Goal: Task Accomplishment & Management: Use online tool/utility

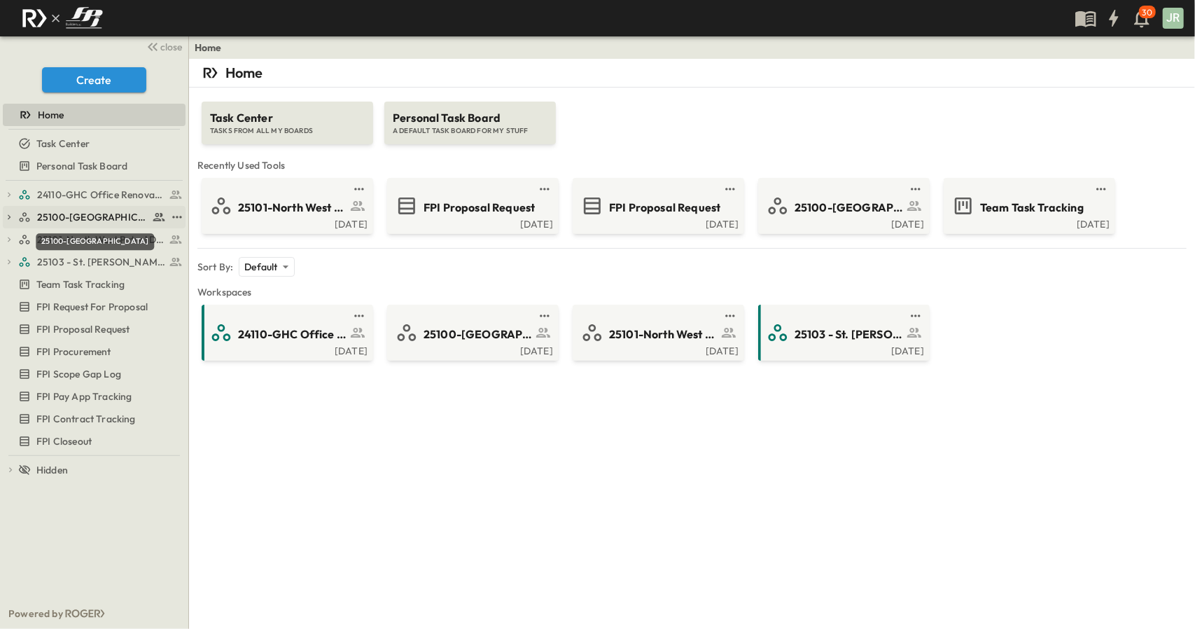
click at [80, 220] on span "25100-[GEOGRAPHIC_DATA]" at bounding box center [92, 217] width 111 height 14
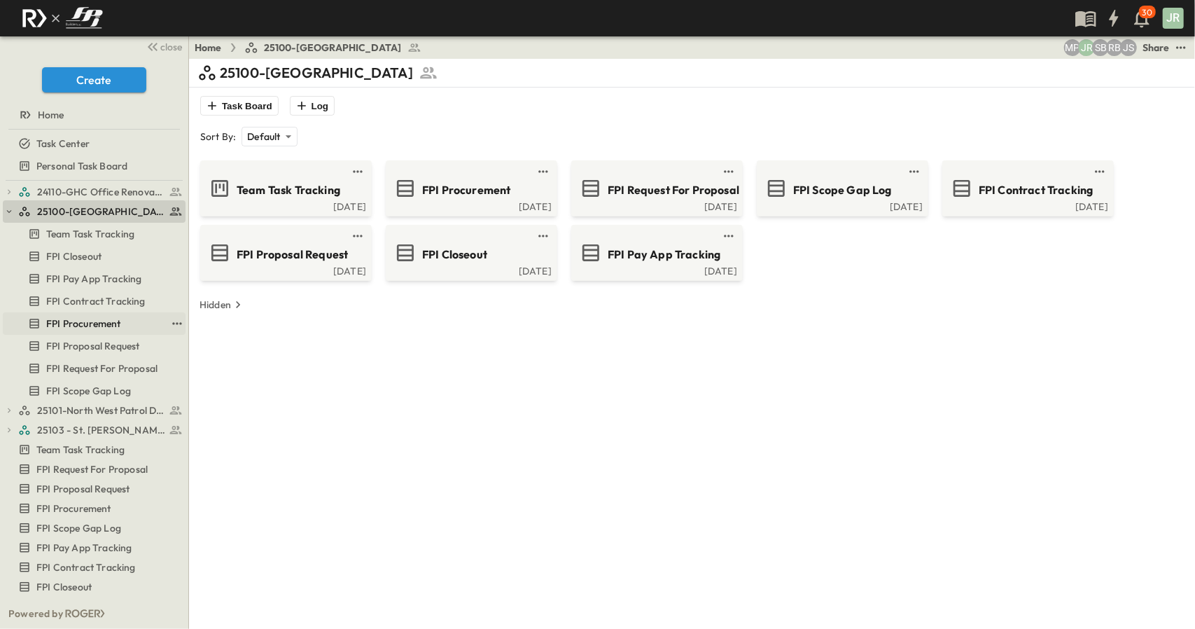
click at [95, 318] on span "FPI Procurement" at bounding box center [83, 323] width 75 height 14
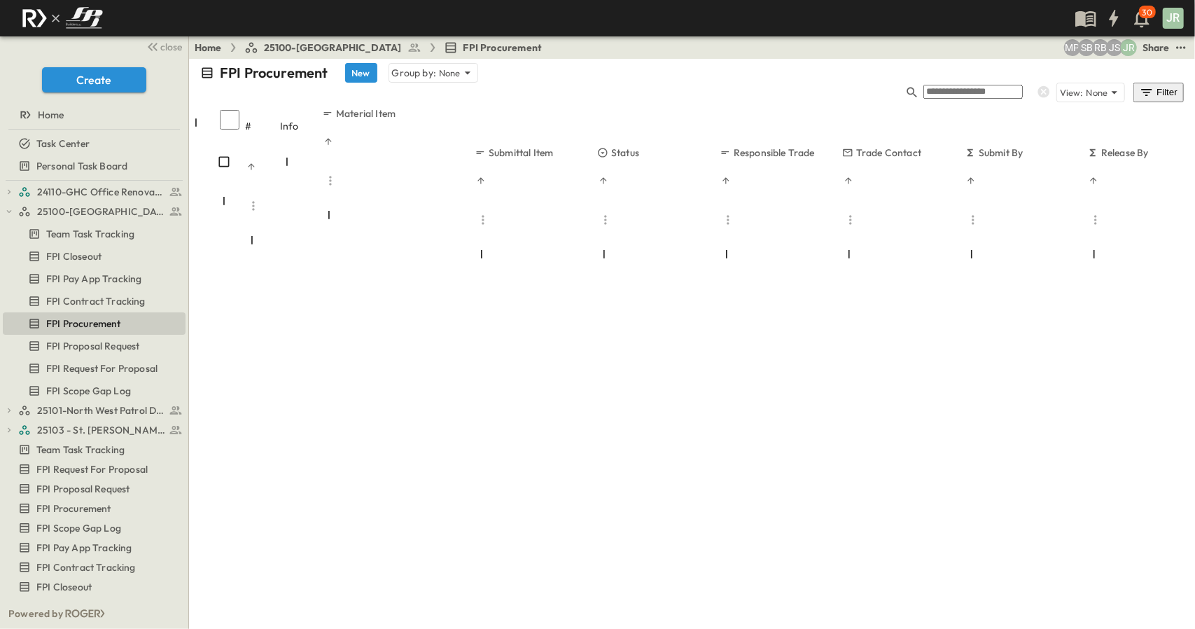
scroll to position [840, 0]
drag, startPoint x: 390, startPoint y: 590, endPoint x: 466, endPoint y: 600, distance: 76.9
drag, startPoint x: 466, startPoint y: 602, endPoint x: 501, endPoint y: 598, distance: 35.2
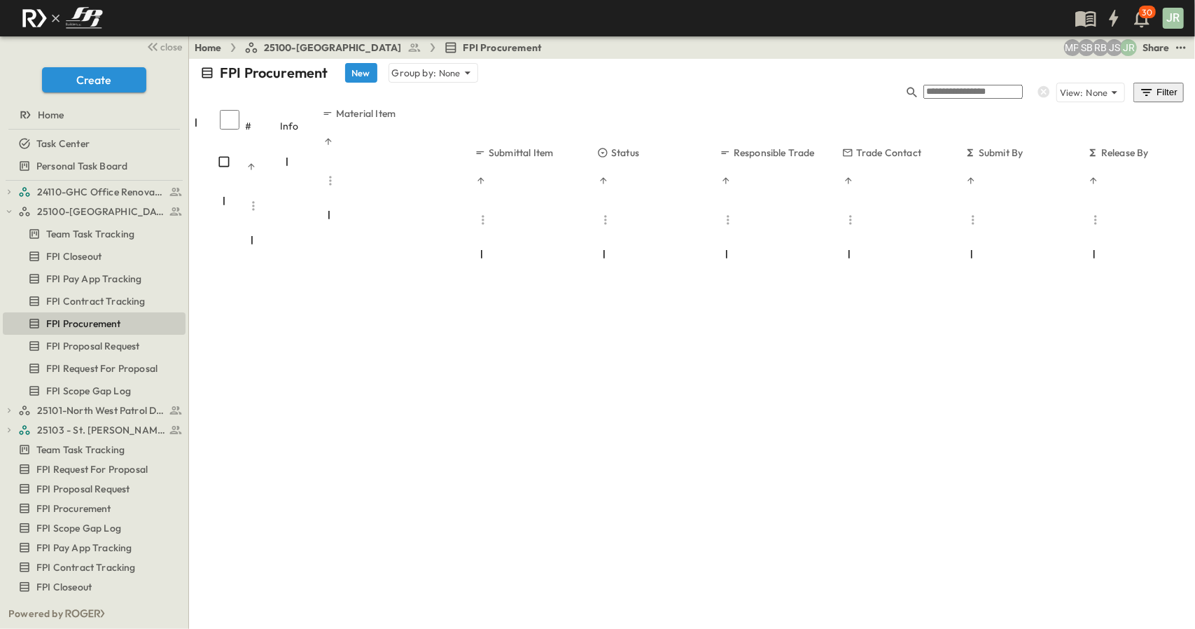
click at [501, 598] on div "# Info Material Item Submittal Item Status Responsible Trade Trade Contact Subm…" at bounding box center [692, 367] width 1006 height 522
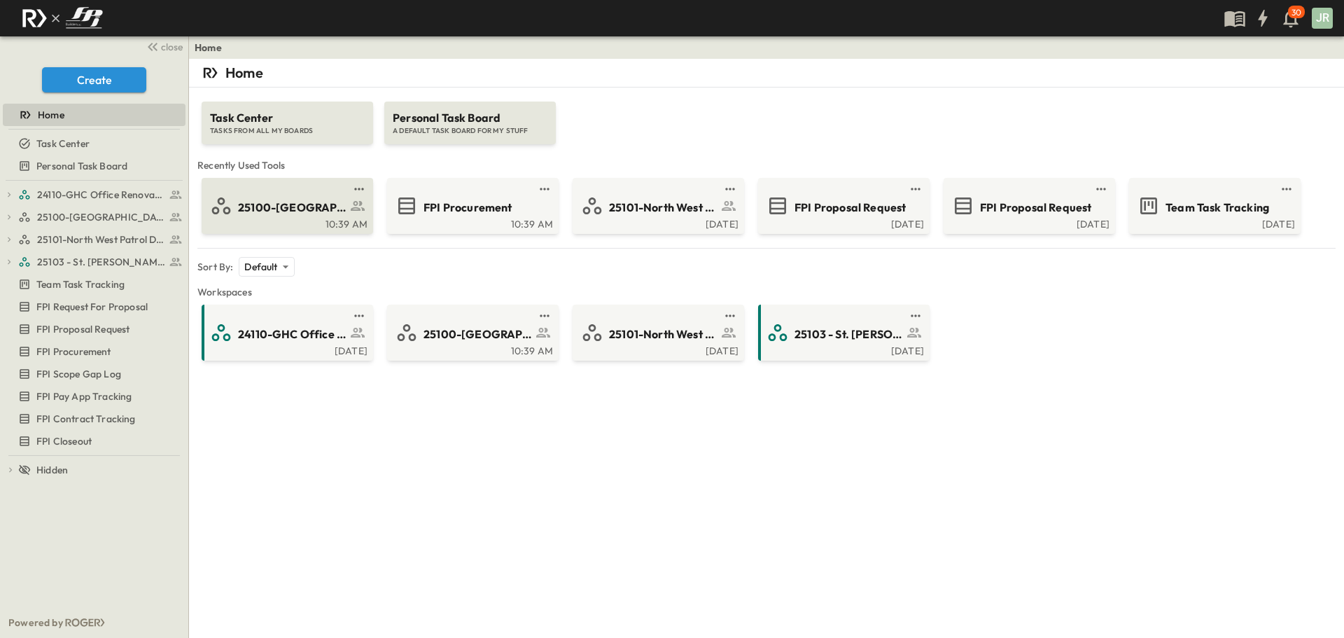
click at [283, 207] on span "25100-[GEOGRAPHIC_DATA]" at bounding box center [292, 207] width 108 height 16
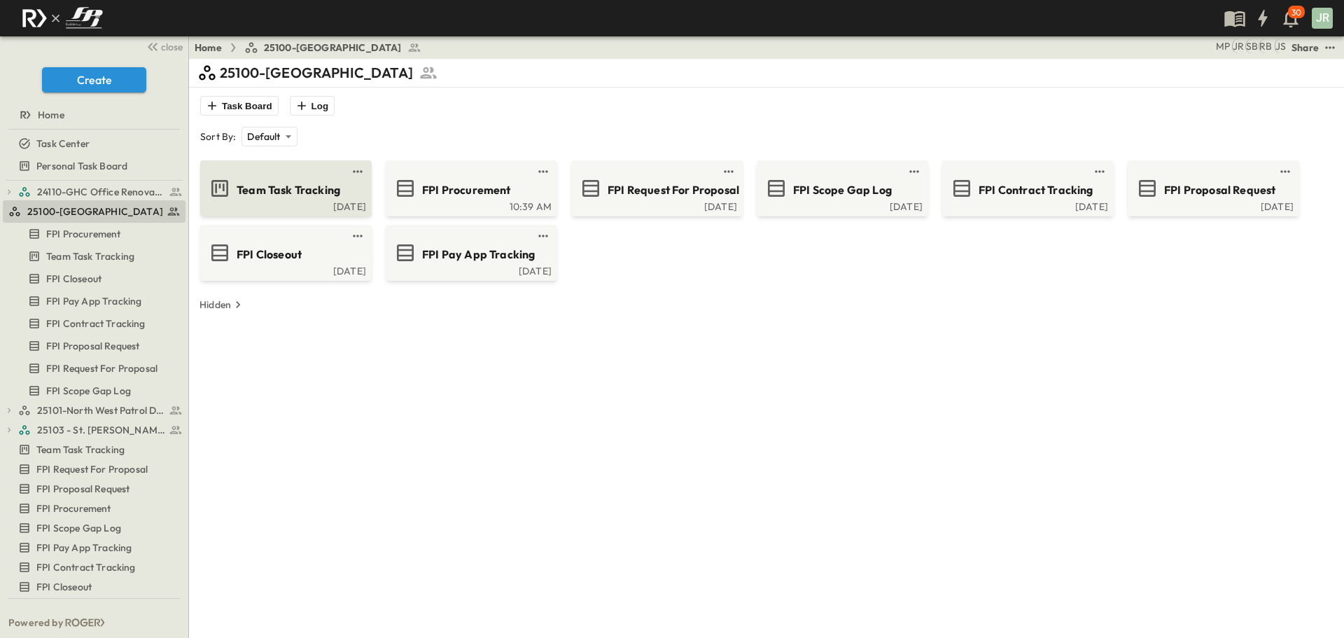
click at [262, 195] on span "Team Task Tracking" at bounding box center [289, 190] width 104 height 16
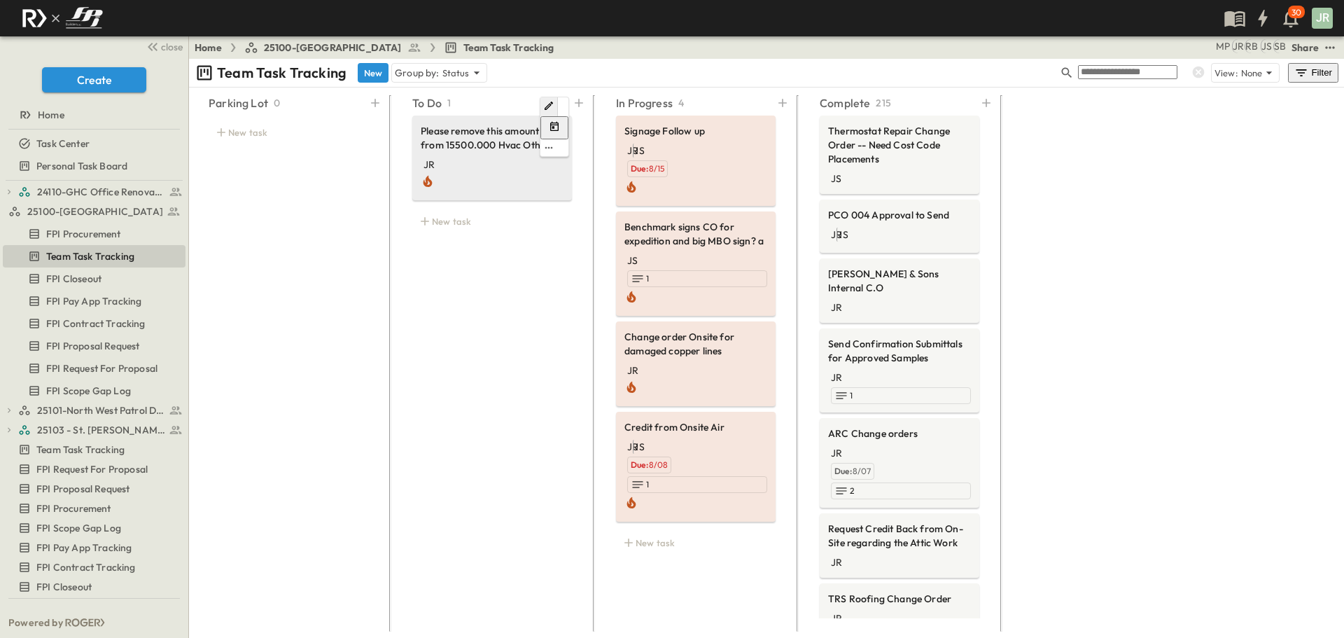
click at [483, 143] on span "Please remove this amount from 15500.000 Hvac Other" at bounding box center [492, 138] width 143 height 28
